Goal: Find specific page/section: Find specific page/section

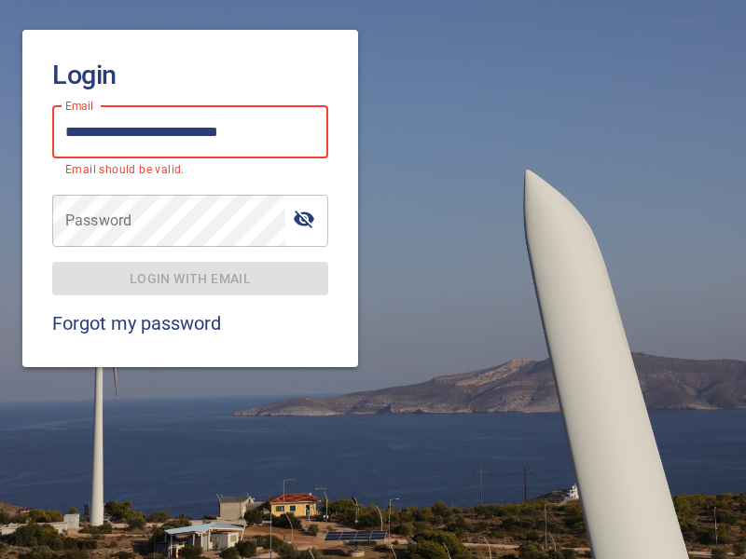
type input "**********"
click at [190, 268] on span "Login with email" at bounding box center [190, 279] width 246 height 23
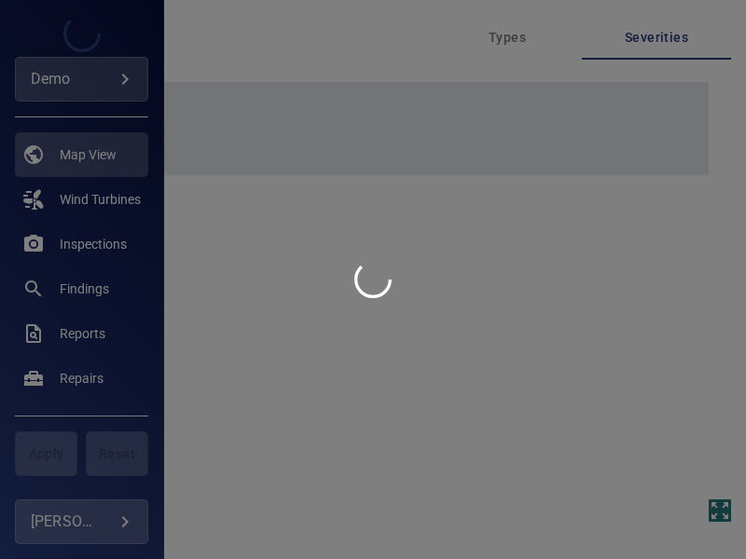
type input "****"
